Goal: Find specific page/section: Find specific page/section

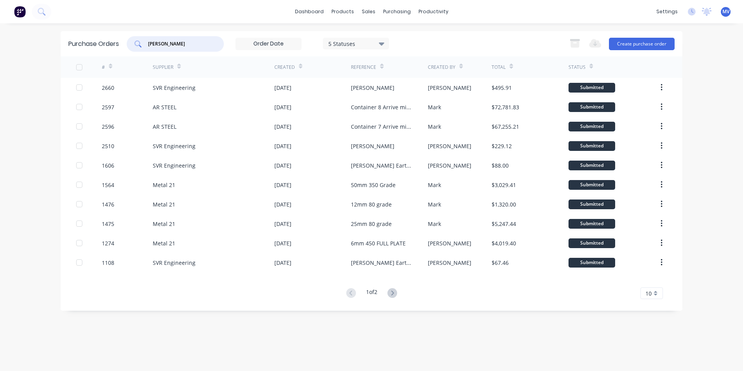
type input "[PERSON_NAME]"
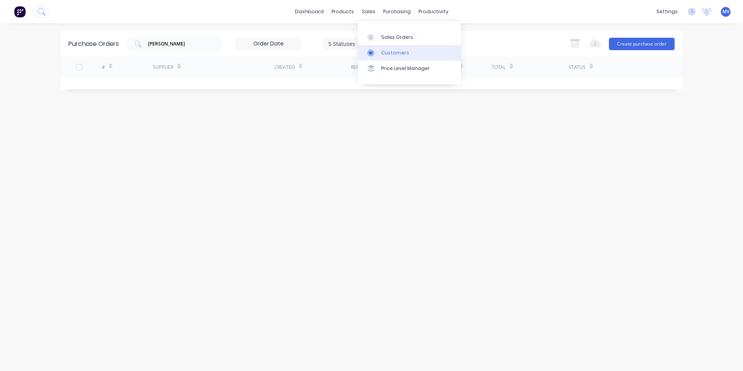
click at [390, 52] on div "Customers" at bounding box center [395, 52] width 28 height 7
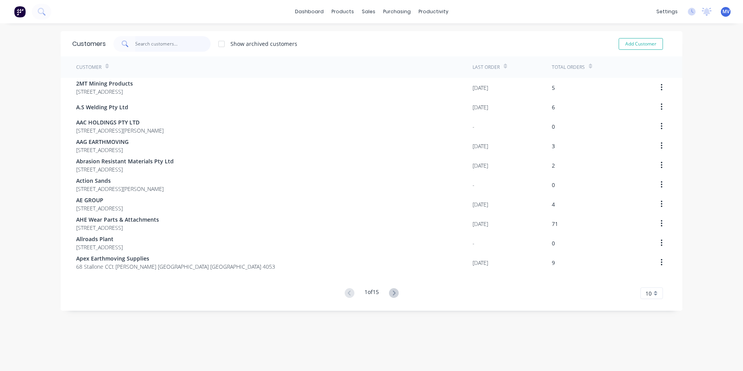
click at [166, 45] on input "text" at bounding box center [173, 44] width 76 height 16
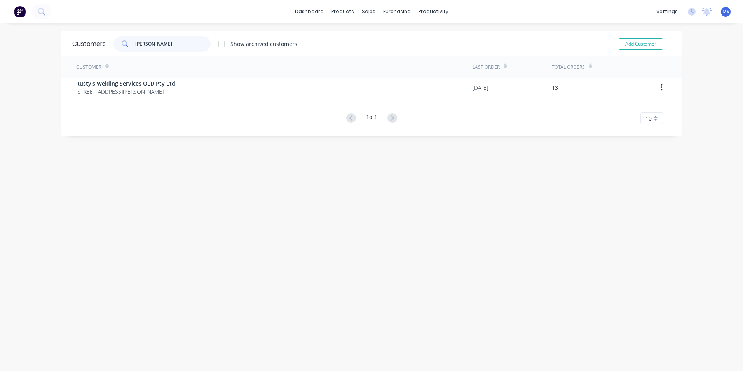
type input "[PERSON_NAME]"
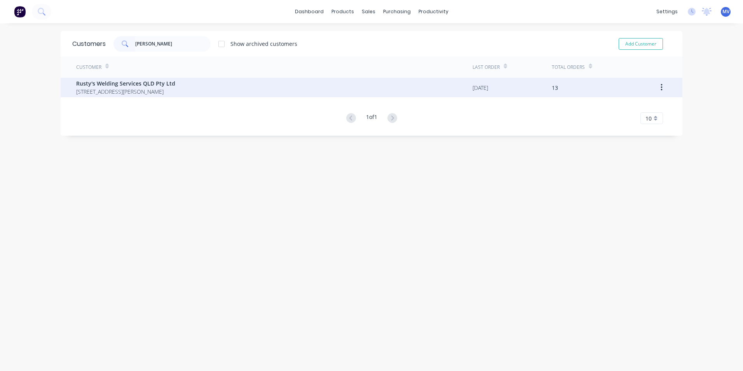
click at [127, 90] on span "[STREET_ADDRESS][PERSON_NAME]" at bounding box center [125, 91] width 99 height 8
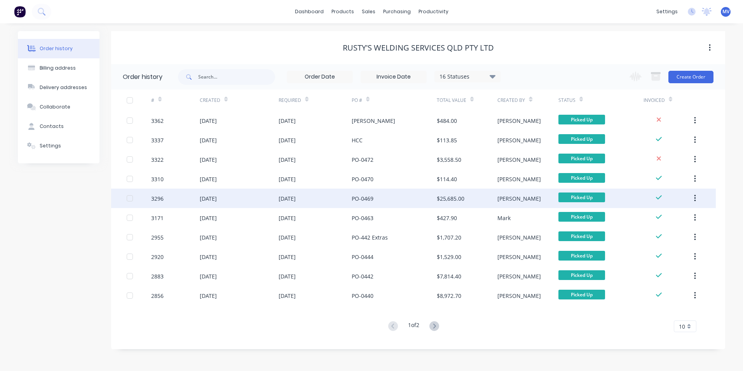
click at [295, 199] on div "[DATE]" at bounding box center [287, 198] width 17 height 8
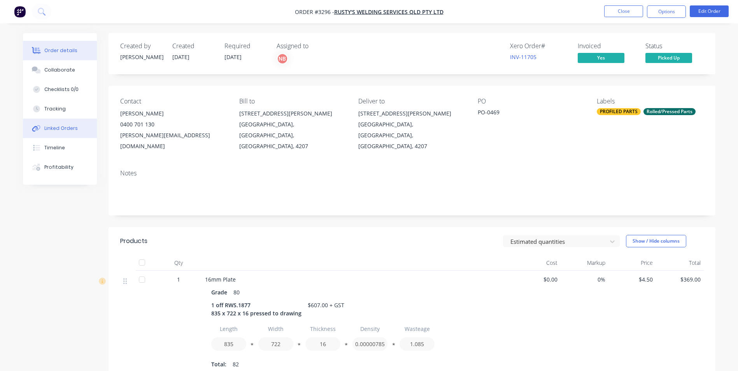
click at [56, 126] on div "Linked Orders" at bounding box center [60, 128] width 33 height 7
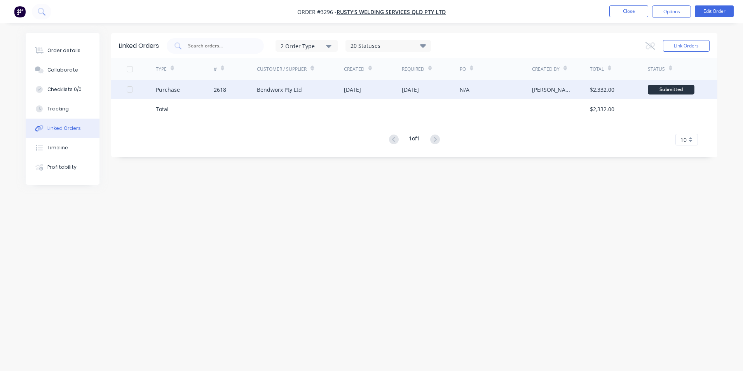
click at [266, 88] on div "Bendworx Pty Ltd" at bounding box center [279, 90] width 45 height 8
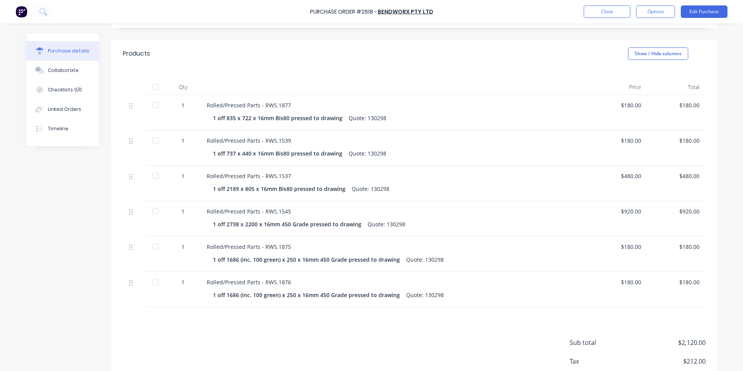
scroll to position [156, 0]
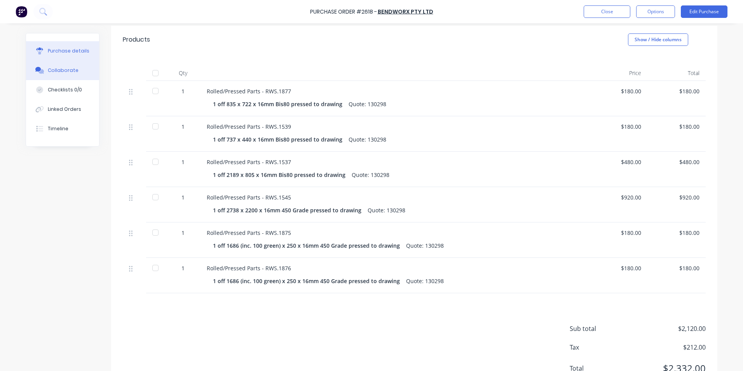
click at [58, 69] on div "Collaborate" at bounding box center [63, 70] width 31 height 7
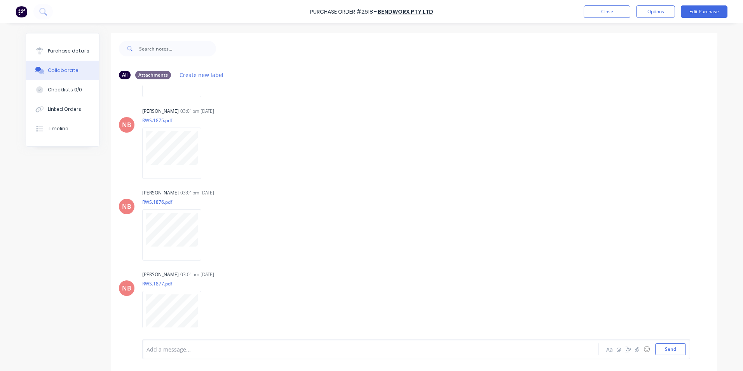
scroll to position [243, 0]
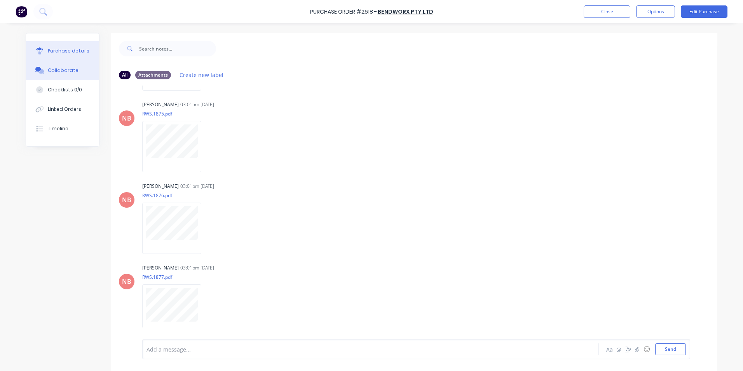
click at [59, 47] on button "Purchase details" at bounding box center [62, 50] width 73 height 19
type textarea "x"
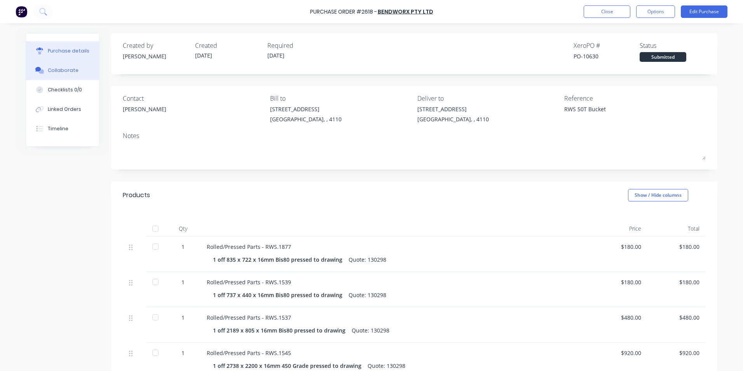
click at [53, 66] on button "Collaborate" at bounding box center [62, 70] width 73 height 19
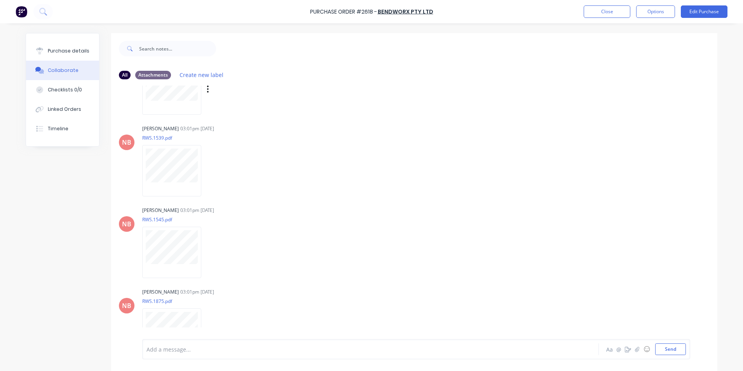
scroll to position [117, 0]
